Goal: Task Accomplishment & Management: Manage account settings

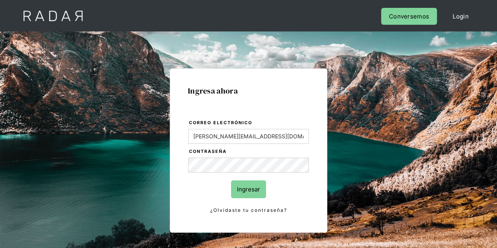
click at [256, 190] on input "Ingresar" at bounding box center [248, 190] width 35 height 18
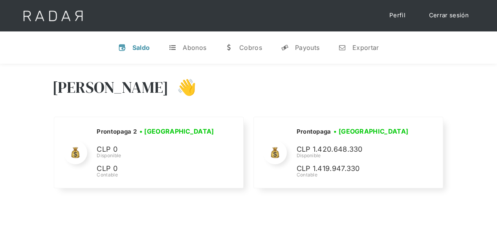
click at [440, 101] on div "Hola Evans 👋" at bounding box center [248, 93] width 393 height 47
click at [483, 104] on div "Hola Evans 👋 Cargando tus cuentas... Nombre de la empresa • Conectada • Descone…" at bounding box center [248, 134] width 497 height 141
